Goal: Task Accomplishment & Management: Complete application form

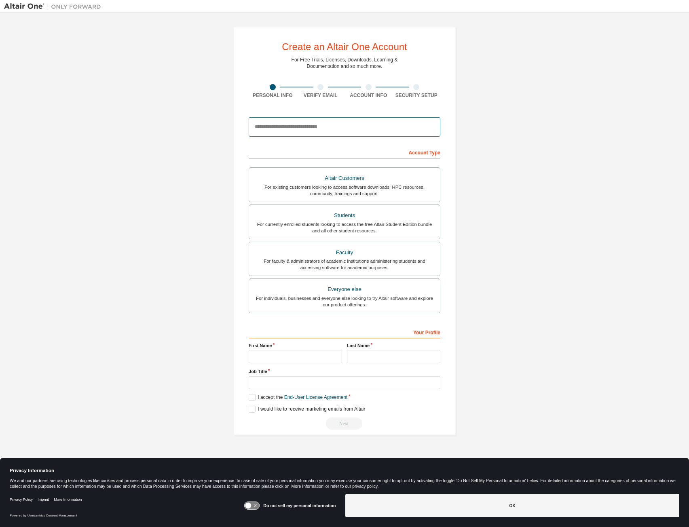
click at [343, 129] on input "email" at bounding box center [345, 126] width 192 height 19
click at [536, 163] on div "Create an Altair One Account For Free Trials, Licenses, Downloads, Learning & D…" at bounding box center [344, 231] width 681 height 428
click at [327, 396] on link "End-User License Agreement" at bounding box center [315, 398] width 63 height 6
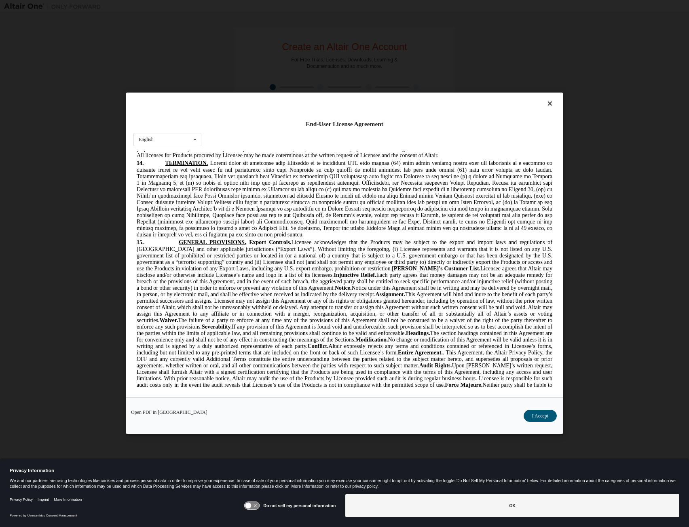
scroll to position [1469, 0]
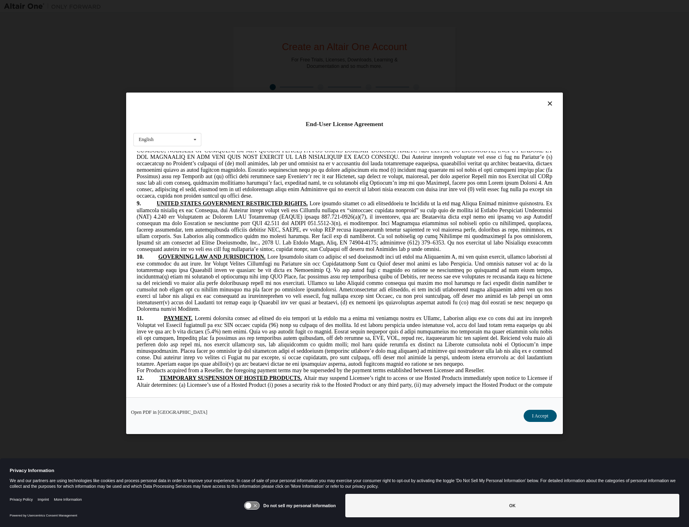
click at [547, 104] on icon at bounding box center [550, 103] width 8 height 7
